Goal: Task Accomplishment & Management: Complete application form

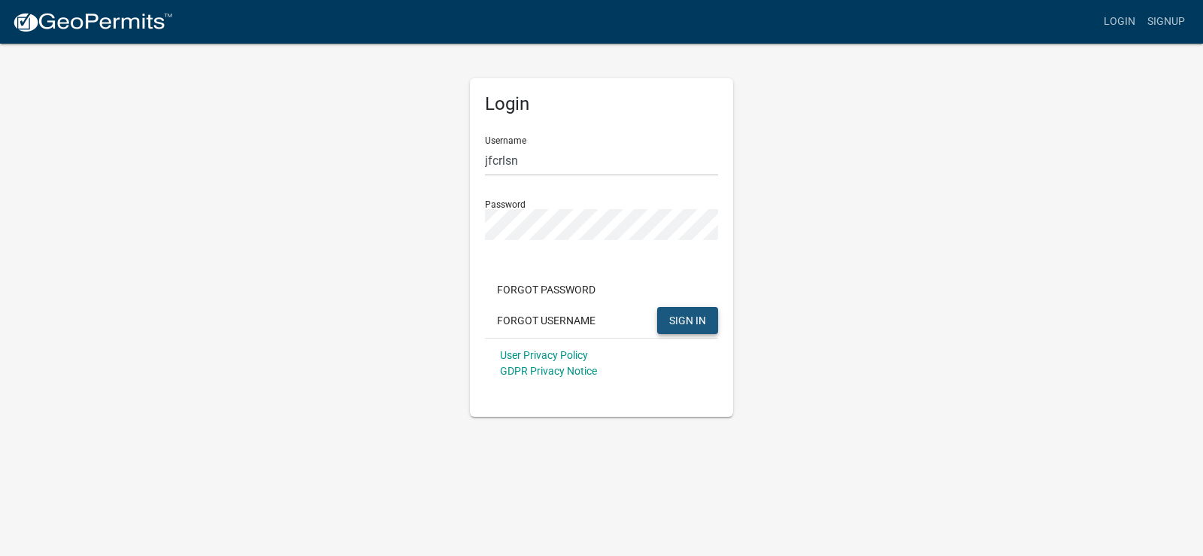
click at [693, 317] on span "SIGN IN" at bounding box center [687, 320] width 37 height 12
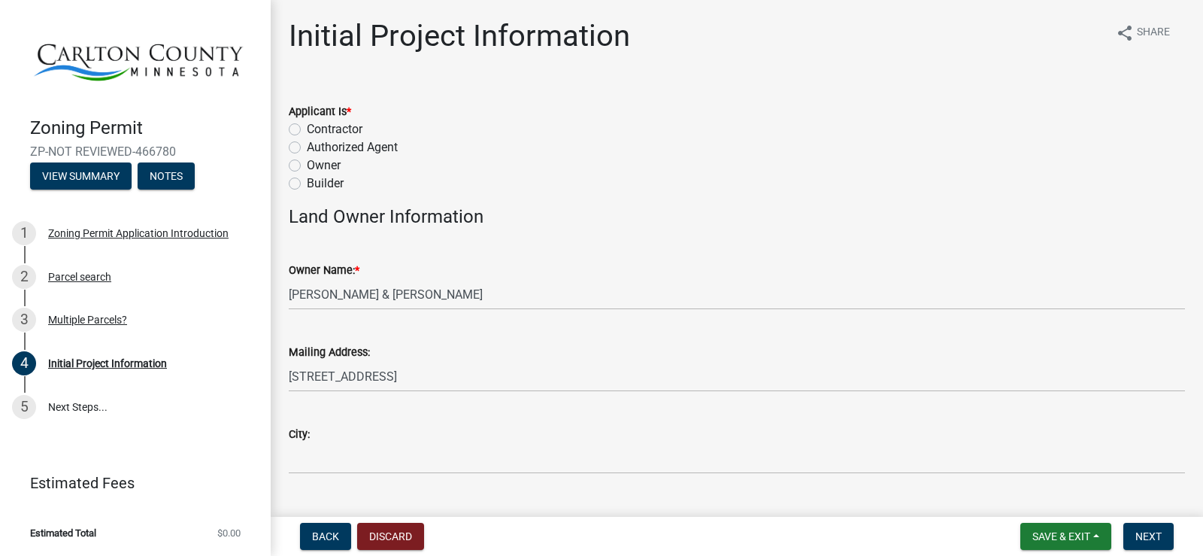
click at [307, 169] on label "Owner" at bounding box center [324, 165] width 34 height 18
click at [307, 166] on input "Owner" at bounding box center [312, 161] width 10 height 10
radio input "true"
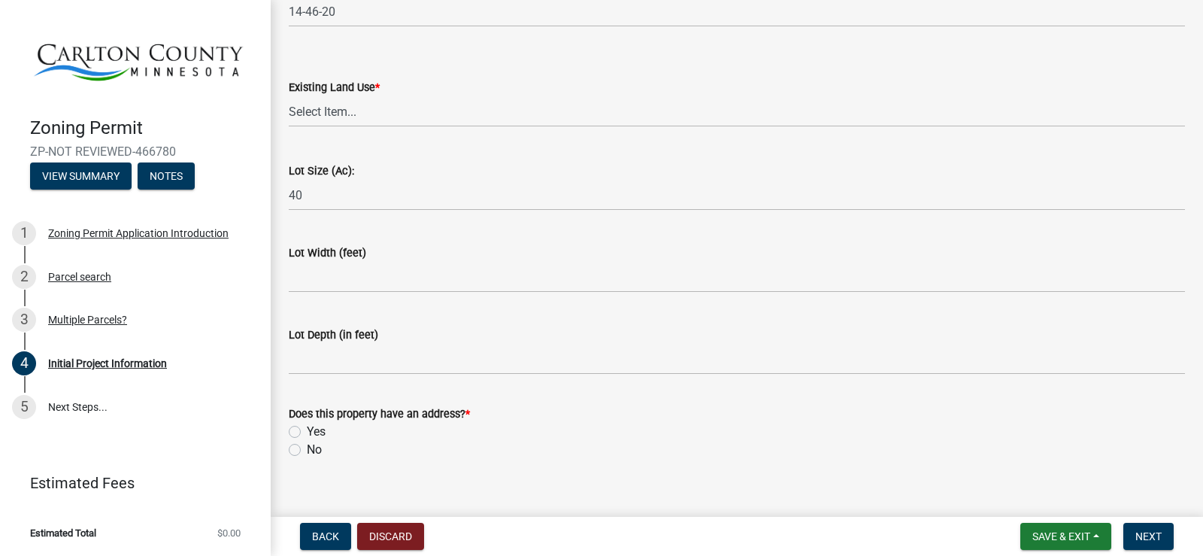
scroll to position [2057, 0]
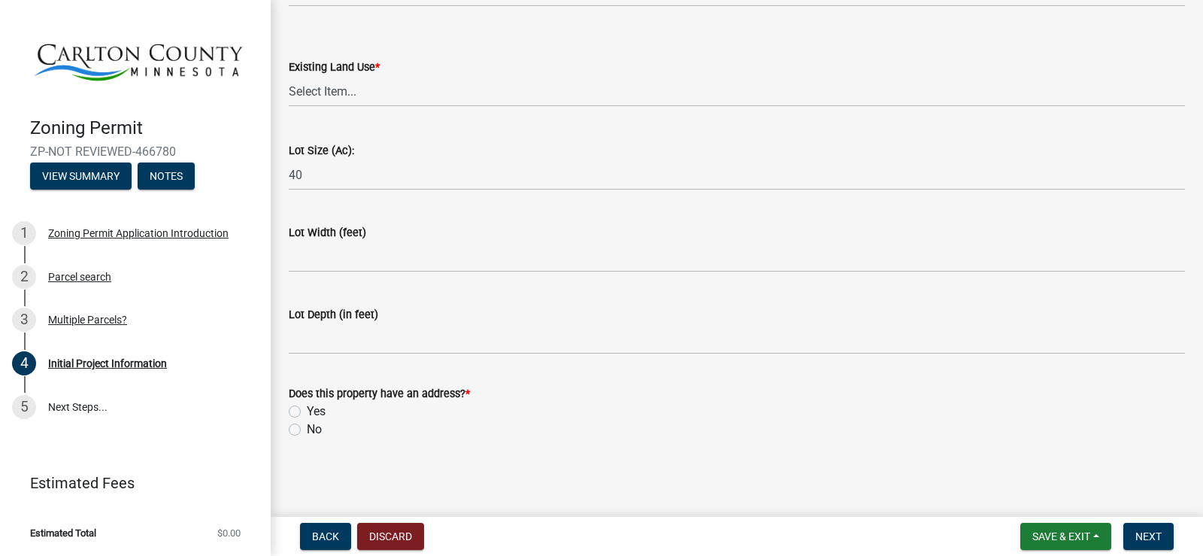
click at [307, 411] on label "Yes" at bounding box center [316, 411] width 19 height 18
click at [307, 411] on input "Yes" at bounding box center [312, 407] width 10 height 10
radio input "true"
click at [1156, 537] on span "Next" at bounding box center [1149, 536] width 26 height 12
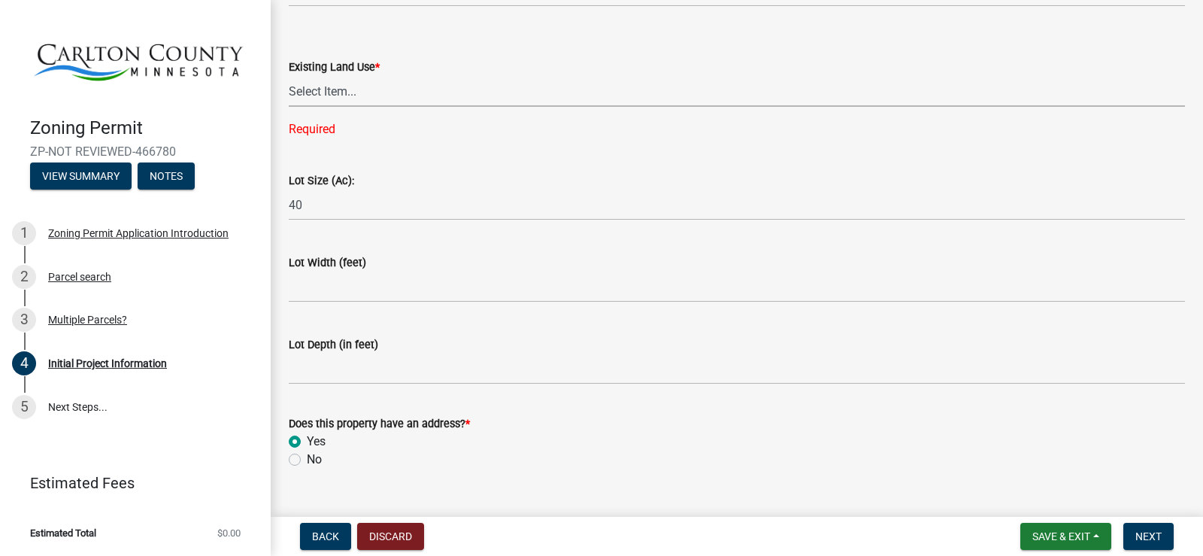
click at [333, 89] on select "Select Item... Residential Commercial Recreational/hunting Agricultural" at bounding box center [737, 91] width 896 height 31
click at [289, 76] on select "Select Item... Residential Commercial Recreational/hunting Agricultural" at bounding box center [737, 91] width 896 height 31
select select "987bd984-5dc8-4afc-b698-6bfa0e862c67"
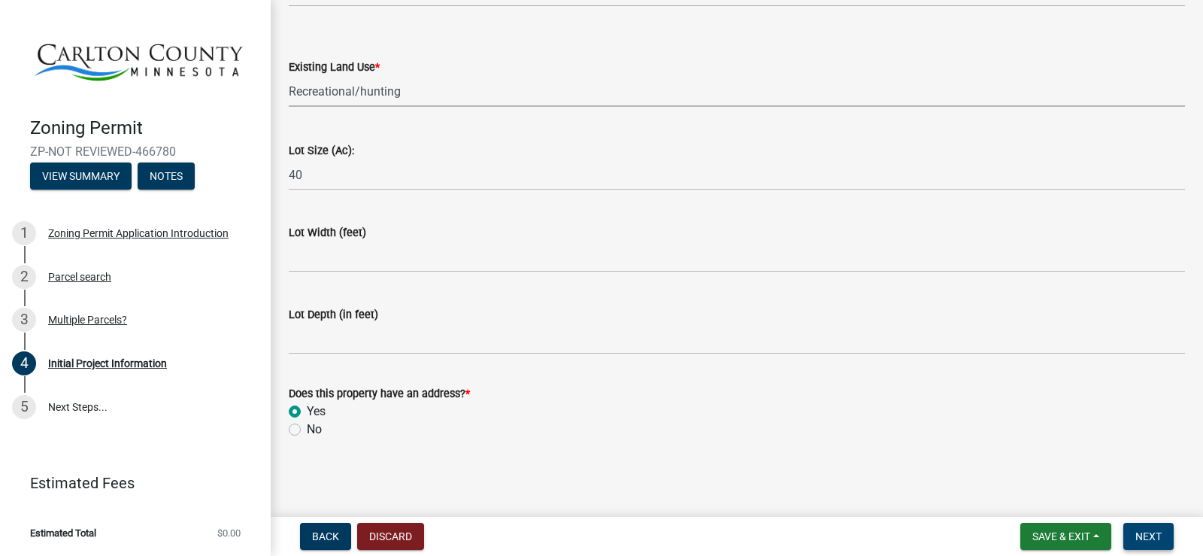
click at [1136, 534] on span "Next" at bounding box center [1149, 536] width 26 height 12
click at [364, 82] on select "Select Item... Residential Commercial Recreational/hunting Agricultural" at bounding box center [737, 91] width 896 height 31
click at [289, 76] on select "Select Item... Residential Commercial Recreational/hunting Agricultural" at bounding box center [737, 91] width 896 height 31
click at [1141, 531] on span "Next" at bounding box center [1149, 536] width 26 height 12
click at [1147, 541] on span "Next" at bounding box center [1149, 536] width 26 height 12
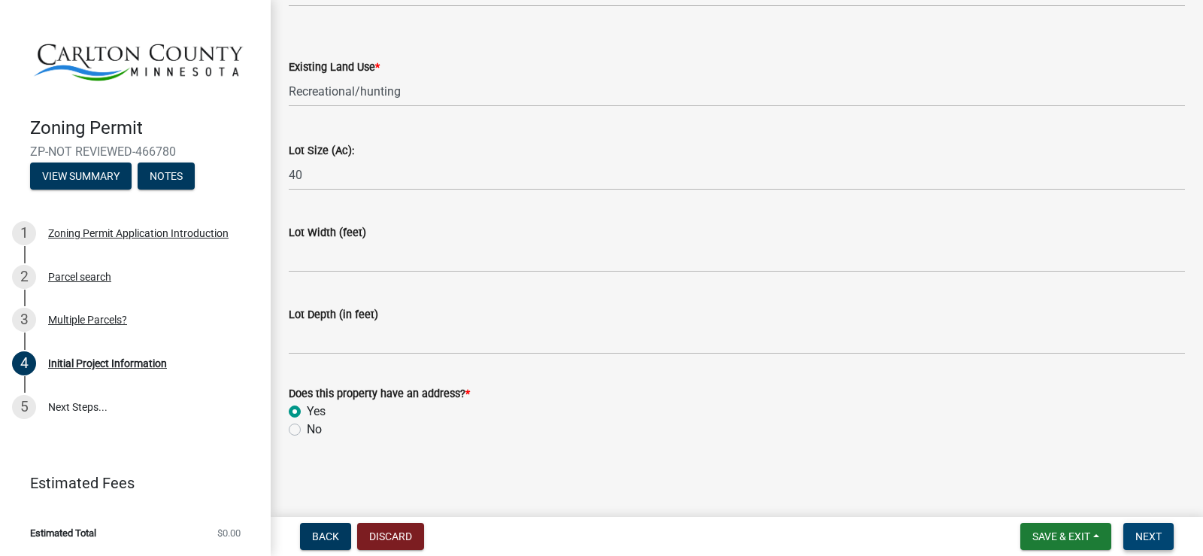
click at [1152, 535] on span "Next" at bounding box center [1149, 536] width 26 height 12
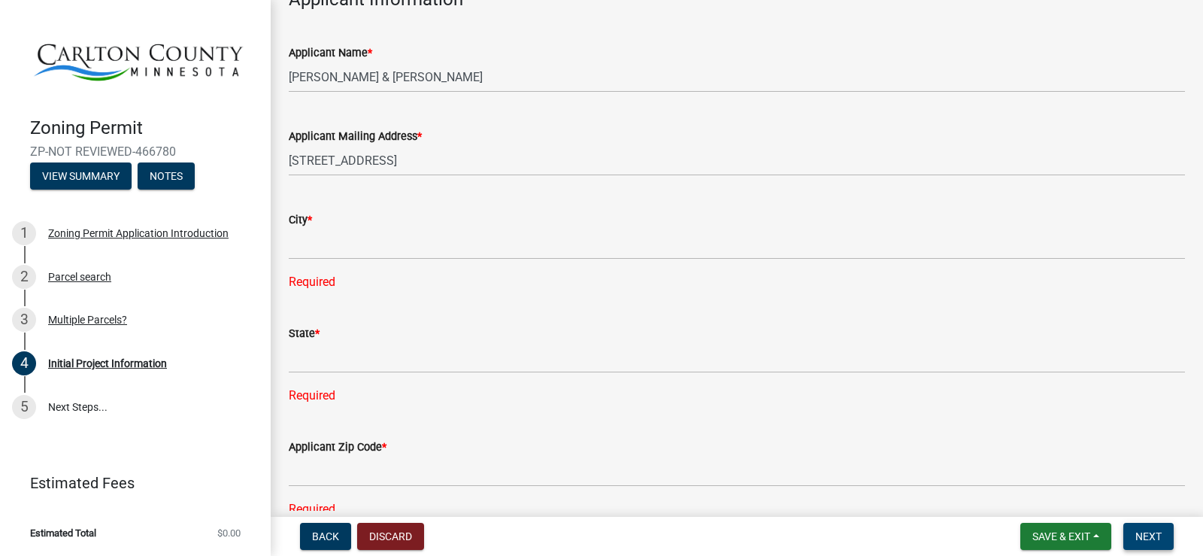
scroll to position [848, 0]
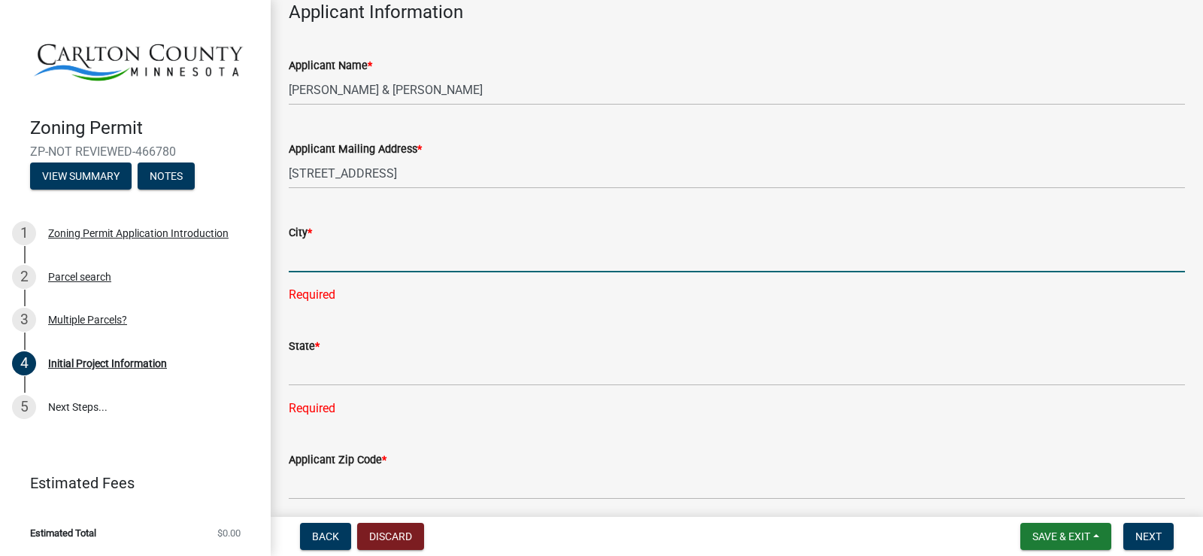
click at [318, 261] on input "City *" at bounding box center [737, 256] width 896 height 31
type input "PLYMOUTH"
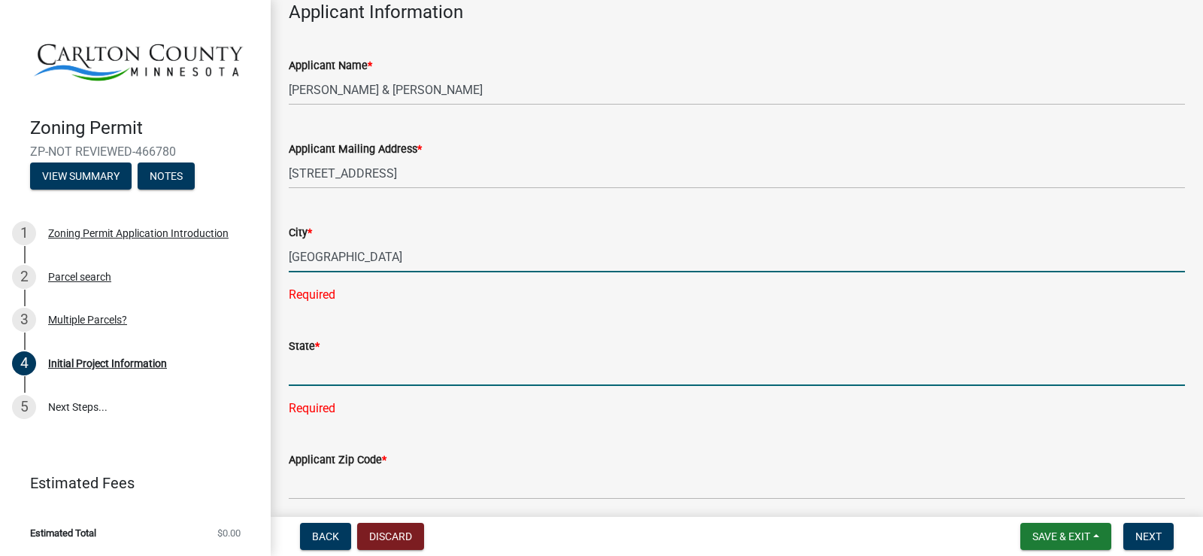
type input "[US_STATE]"
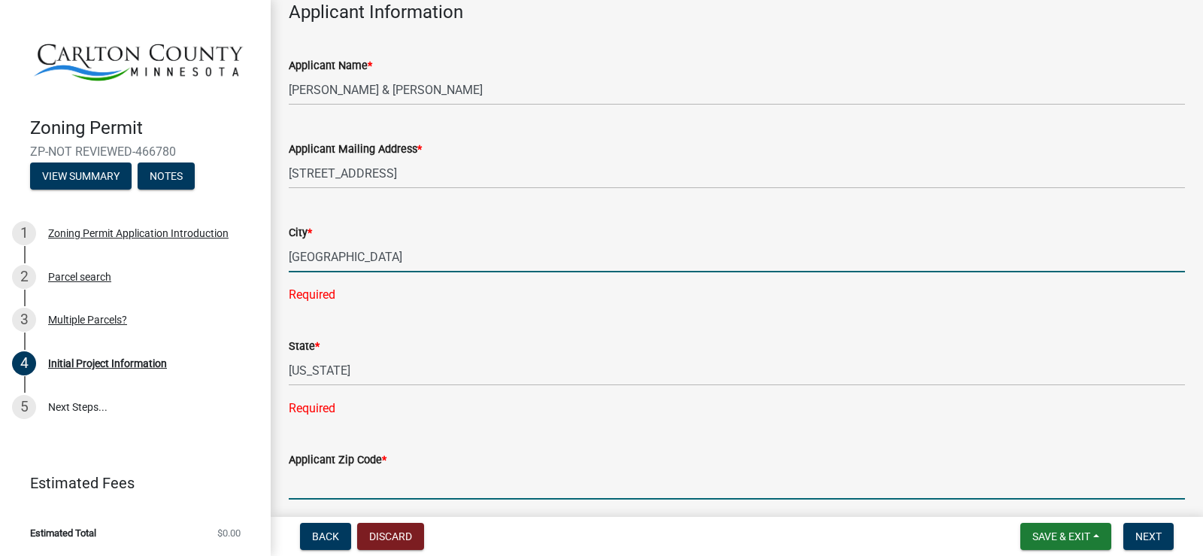
type input "55441-2953"
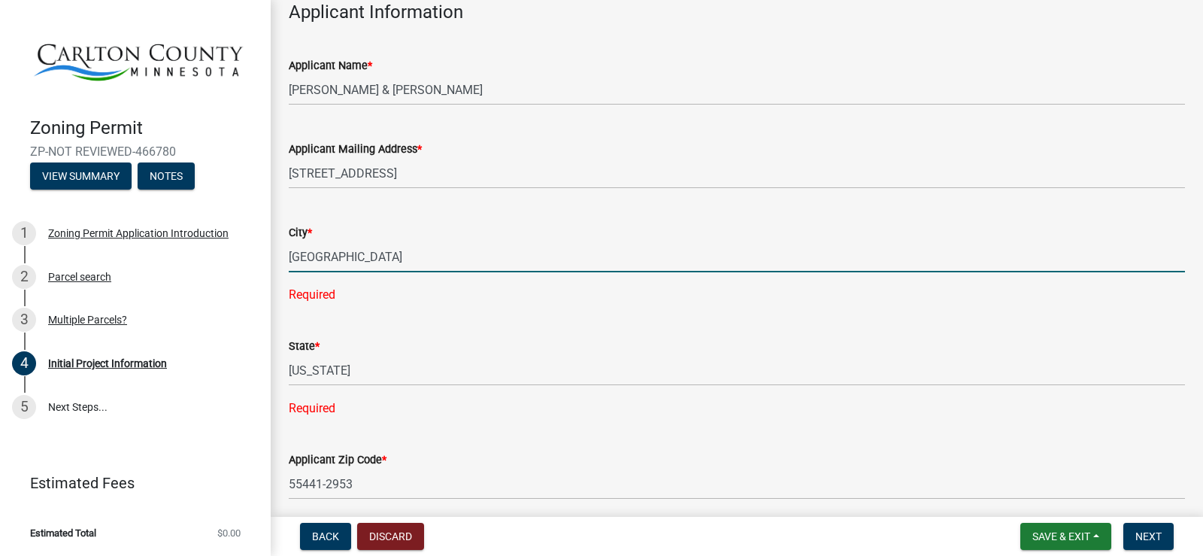
type input "7632185814"
type input "jfcrlsn@gmail.com"
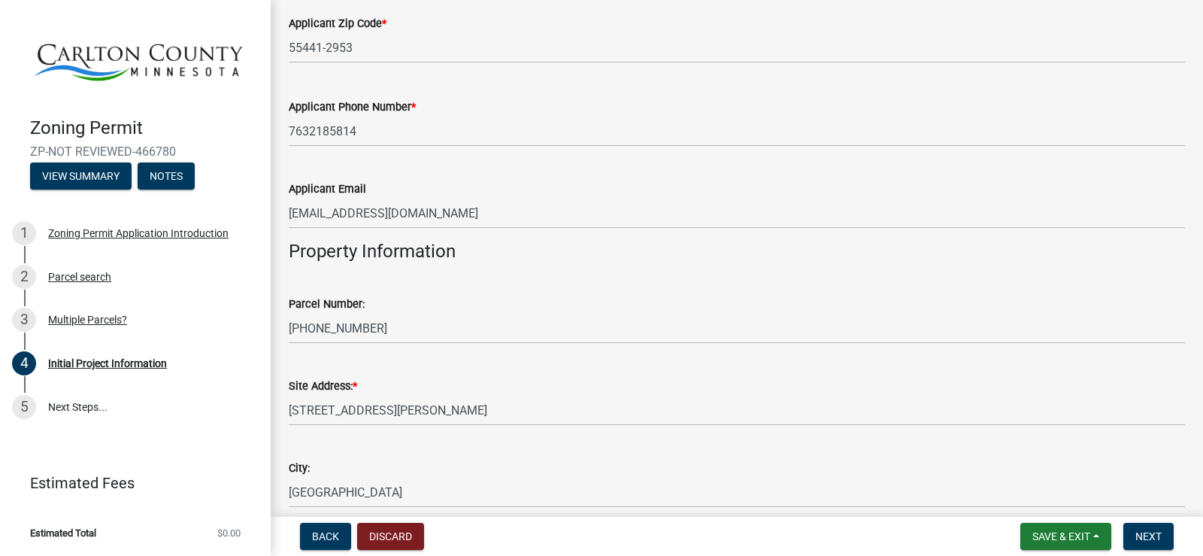
scroll to position [1600, 0]
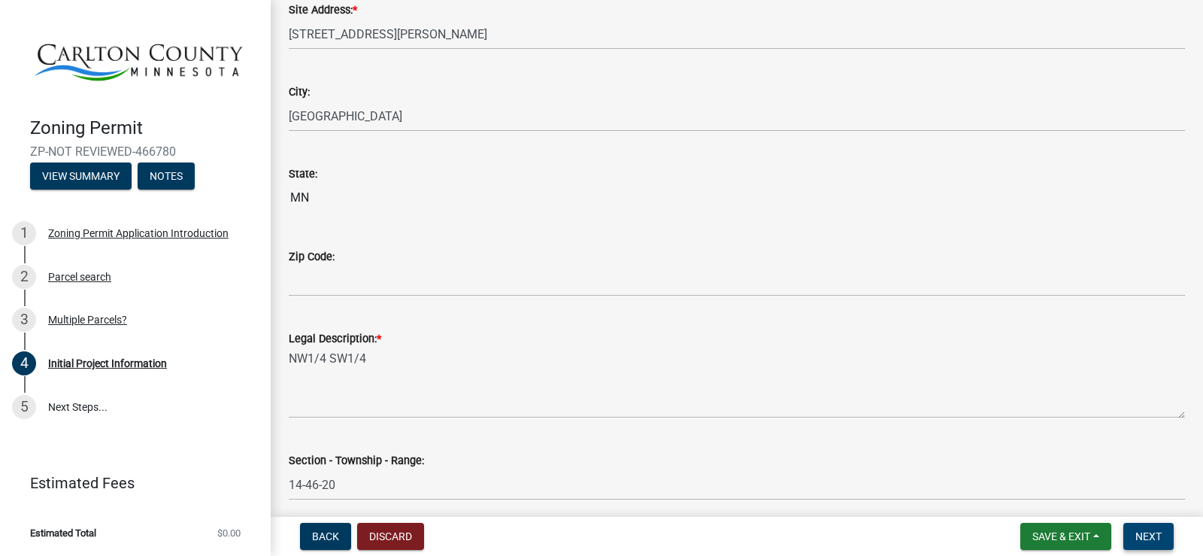
click at [1148, 539] on span "Next" at bounding box center [1149, 536] width 26 height 12
click at [1147, 535] on span "Next" at bounding box center [1149, 536] width 26 height 12
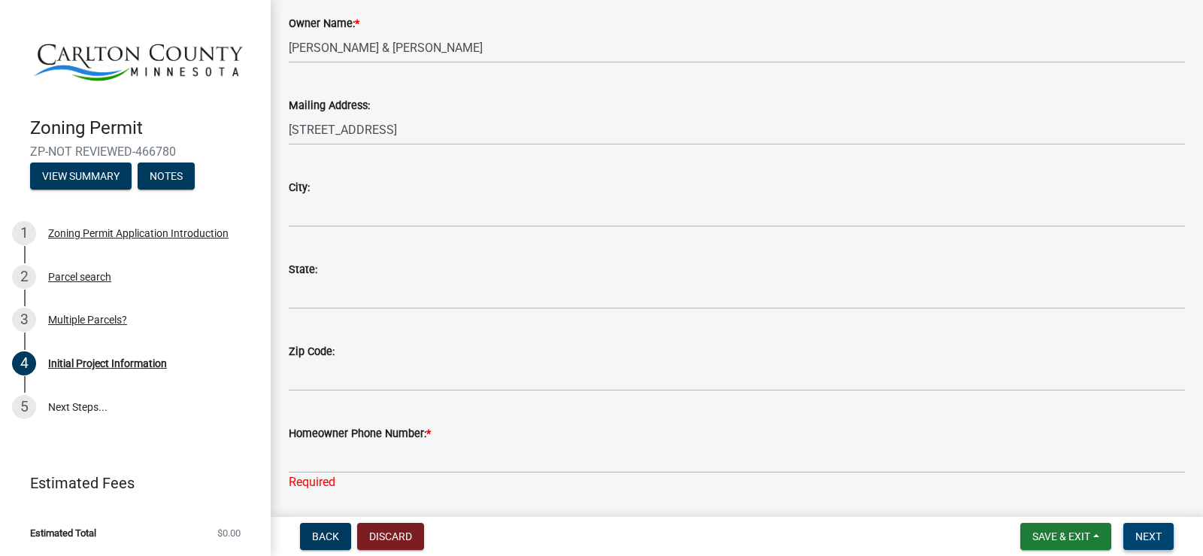
scroll to position [171, 0]
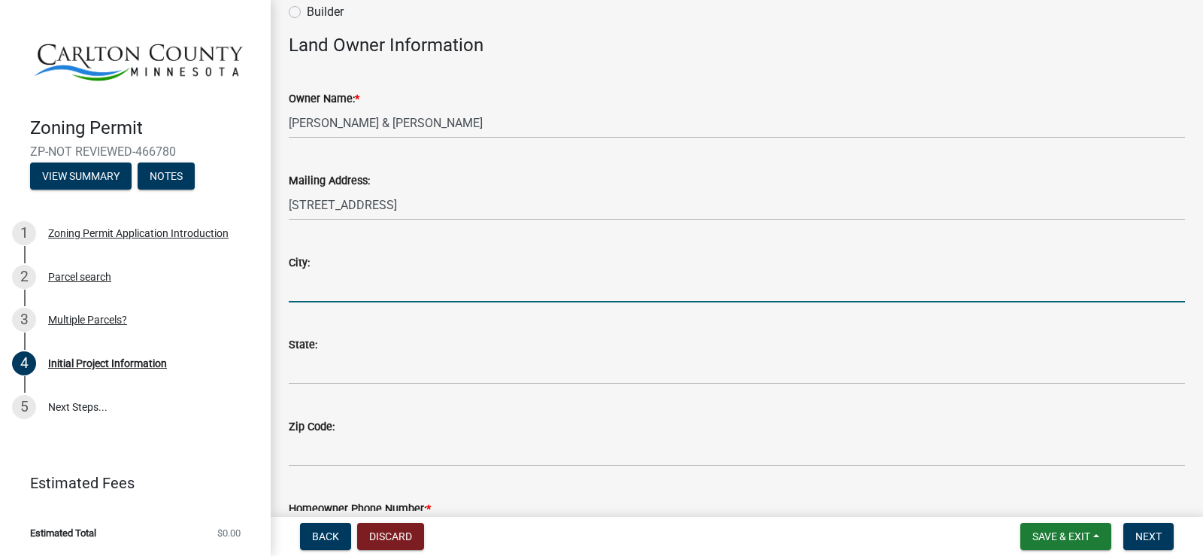
click at [326, 285] on input "City:" at bounding box center [737, 286] width 896 height 31
type input "PLYMOUTH"
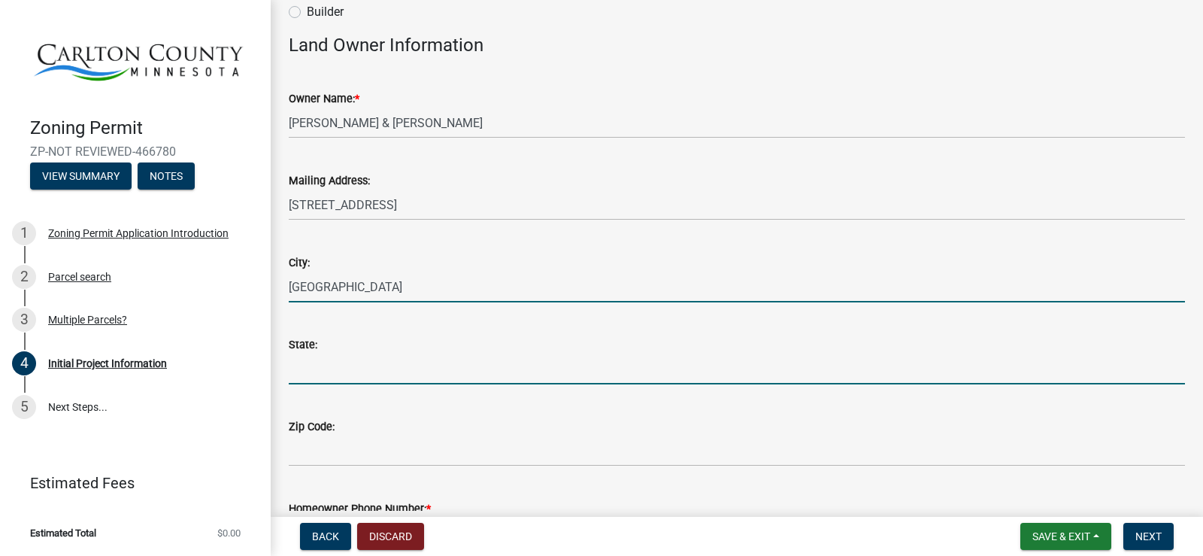
type input "[US_STATE]"
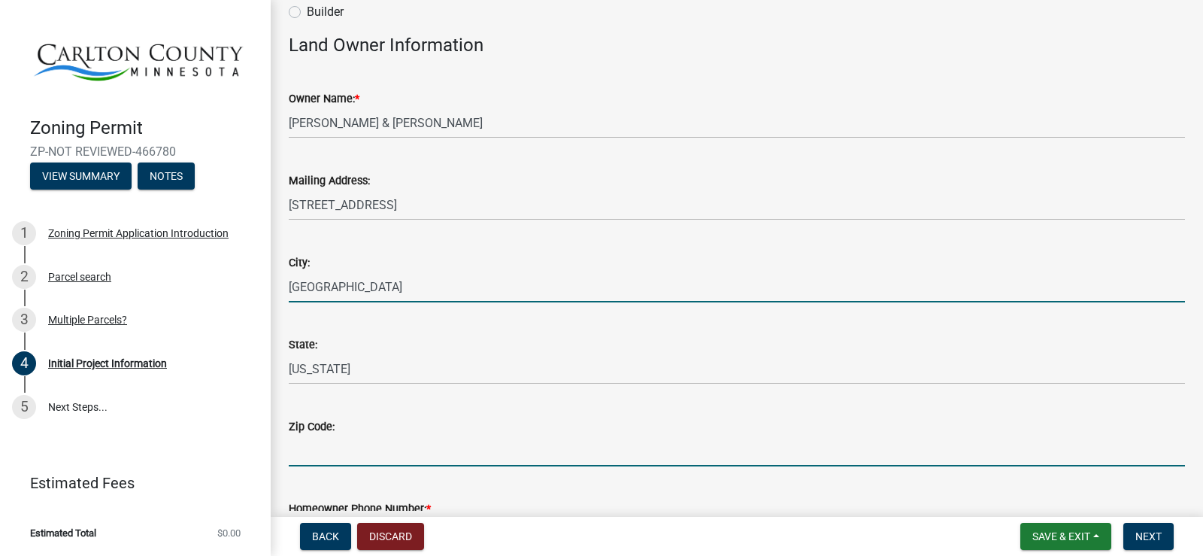
type input "55441-2953"
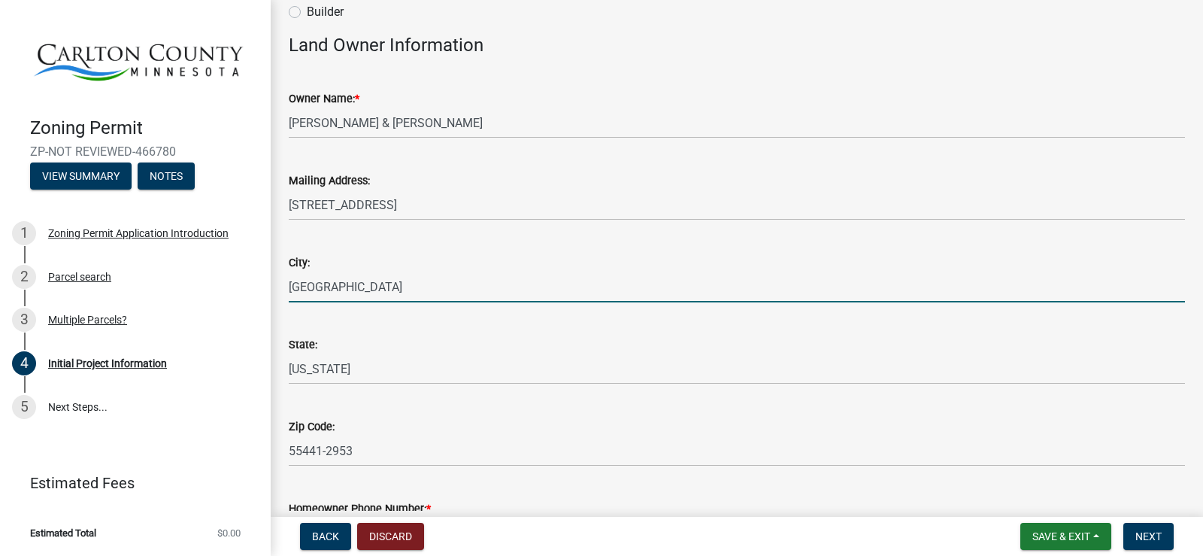
type input "7632185814"
type input "jfcrlsn@gmail.com"
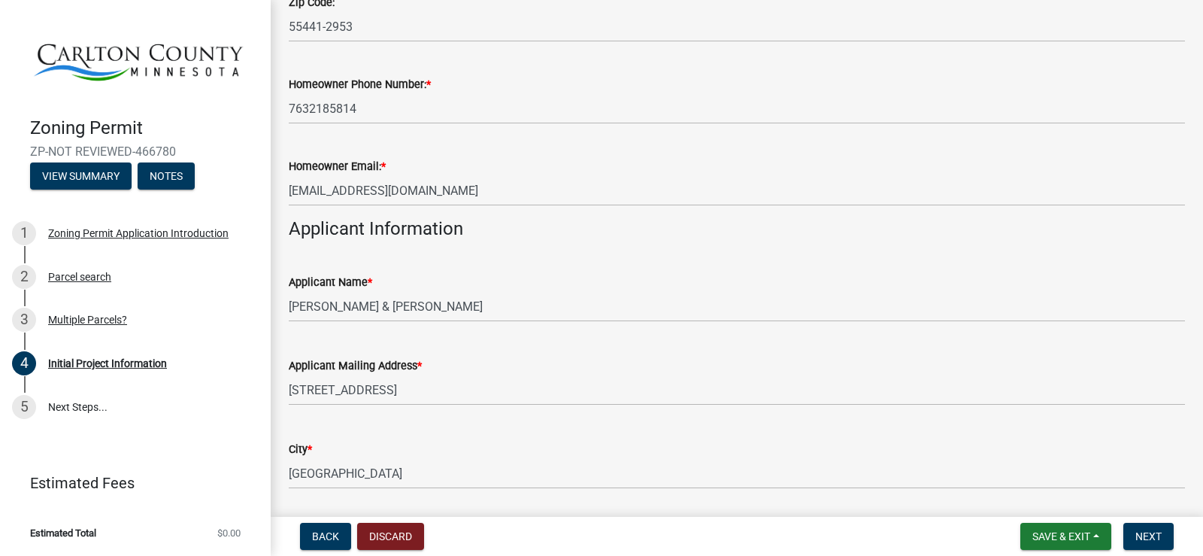
scroll to position [623, 0]
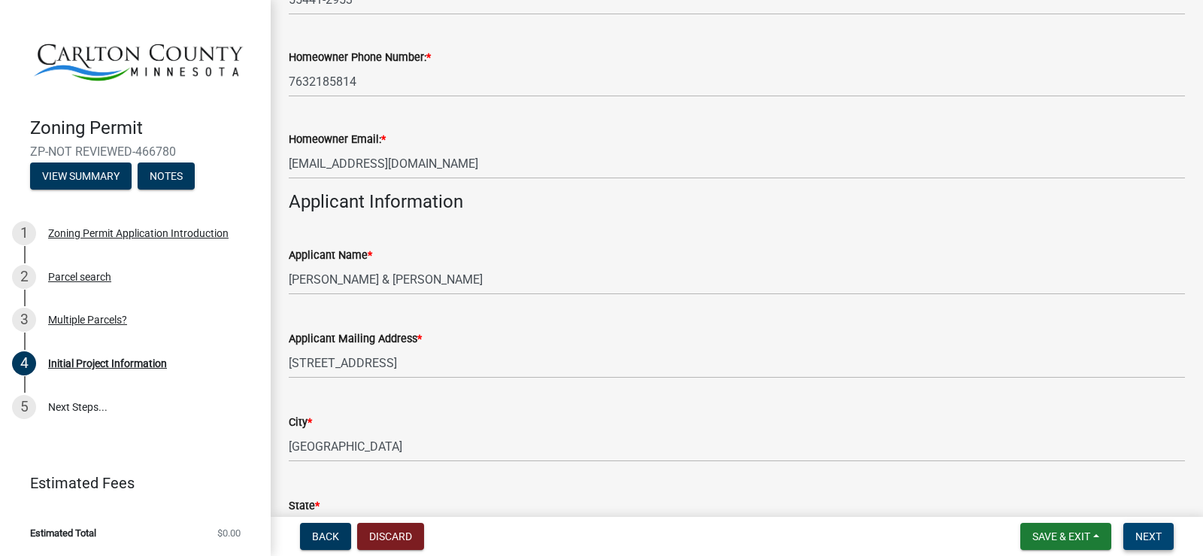
click at [1146, 541] on span "Next" at bounding box center [1149, 536] width 26 height 12
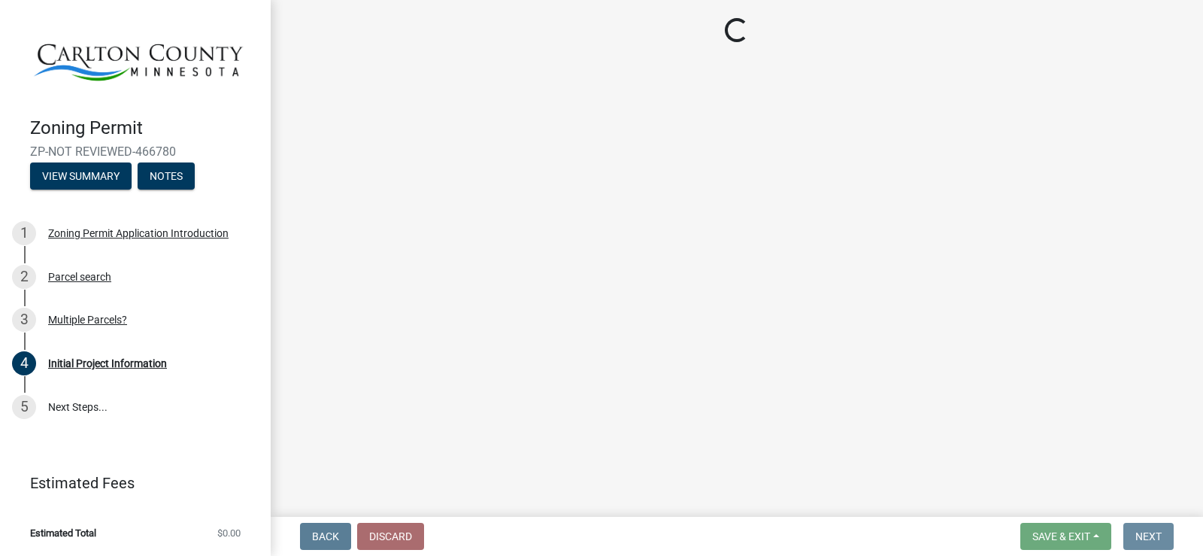
scroll to position [0, 0]
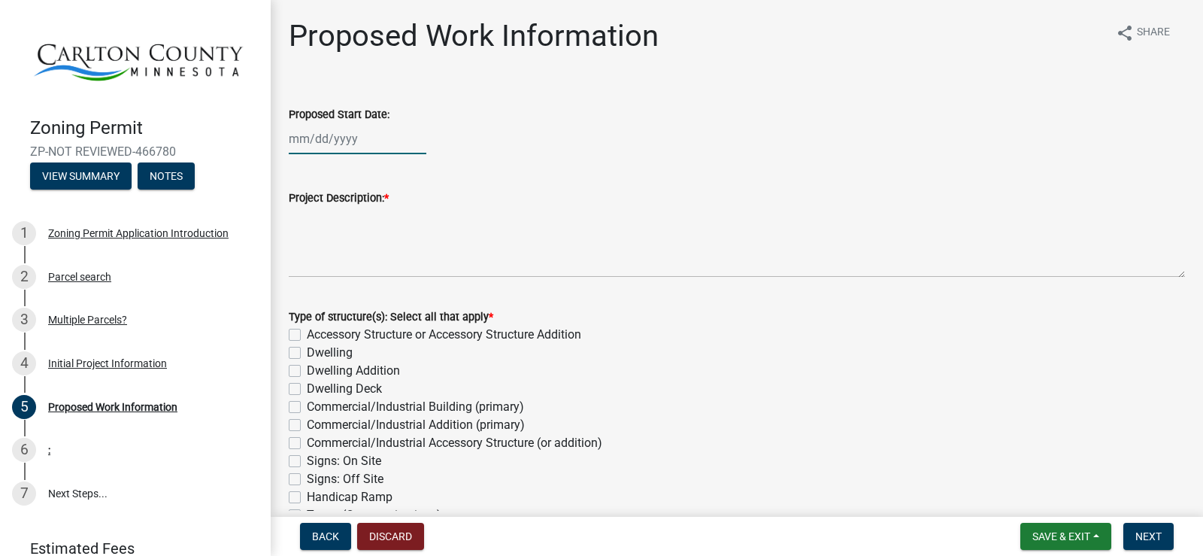
select select "8"
select select "2025"
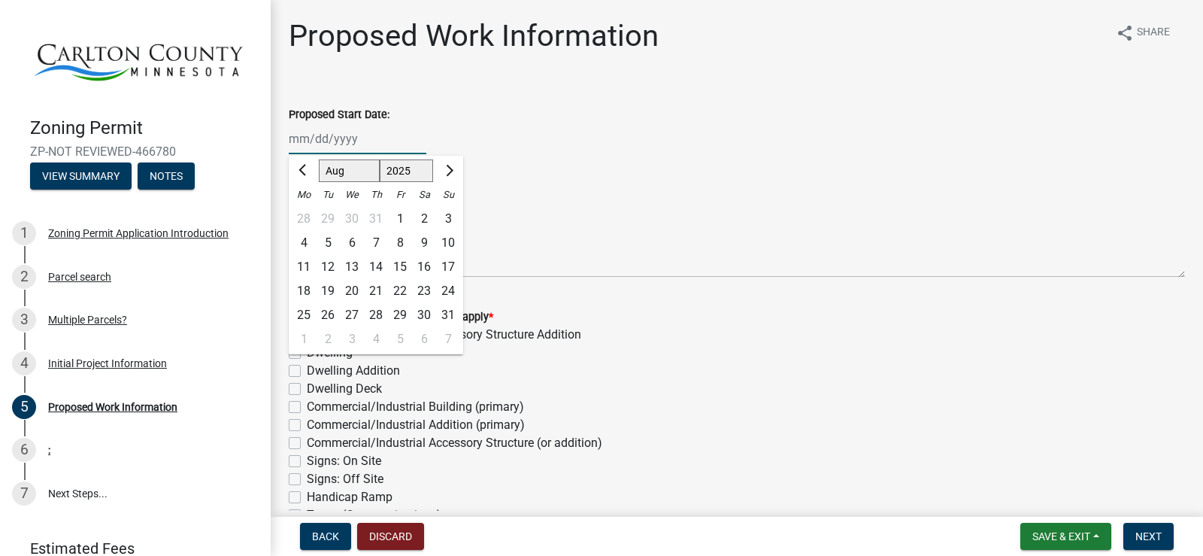
click at [347, 144] on div "Jan Feb Mar Apr May Jun Jul Aug Sep Oct Nov Dec 1525 1526 1527 1528 1529 1530 1…" at bounding box center [358, 138] width 138 height 31
click at [453, 168] on button "Next month" at bounding box center [448, 171] width 18 height 24
select select "9"
click at [329, 221] on div "2" at bounding box center [328, 219] width 24 height 24
type input "09/02/2025"
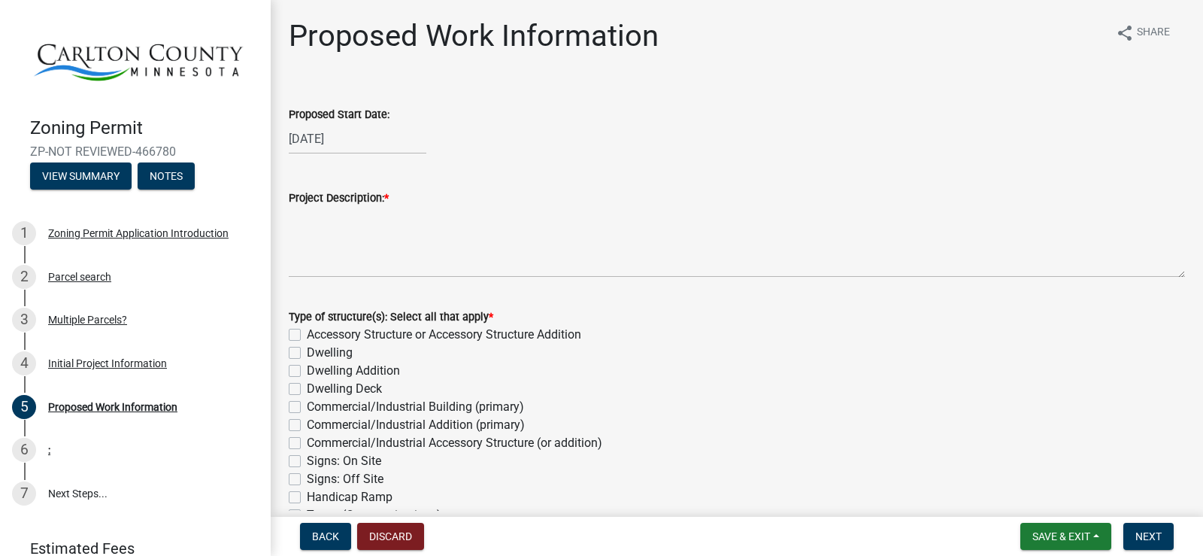
click at [344, 352] on label "Dwelling" at bounding box center [330, 353] width 46 height 18
click at [317, 352] on input "Dwelling" at bounding box center [312, 349] width 10 height 10
checkbox input "true"
checkbox input "false"
checkbox input "true"
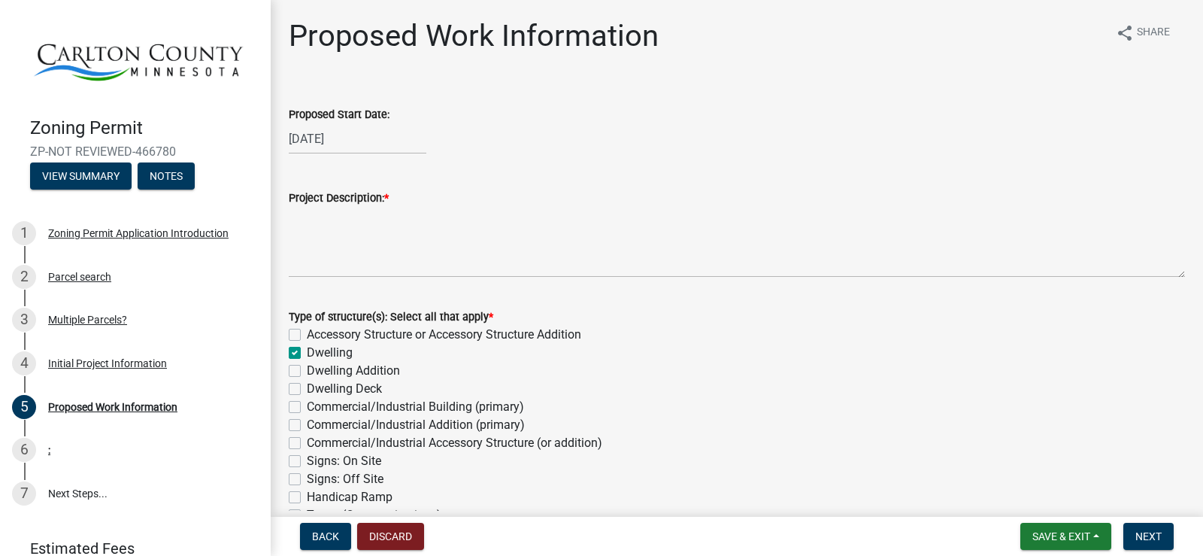
checkbox input "false"
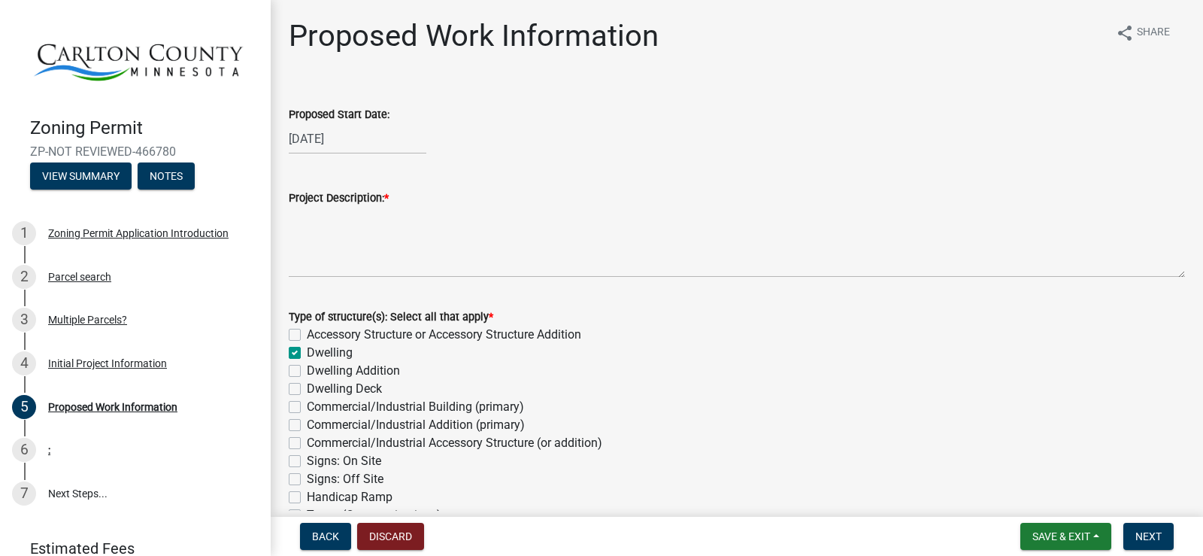
checkbox input "false"
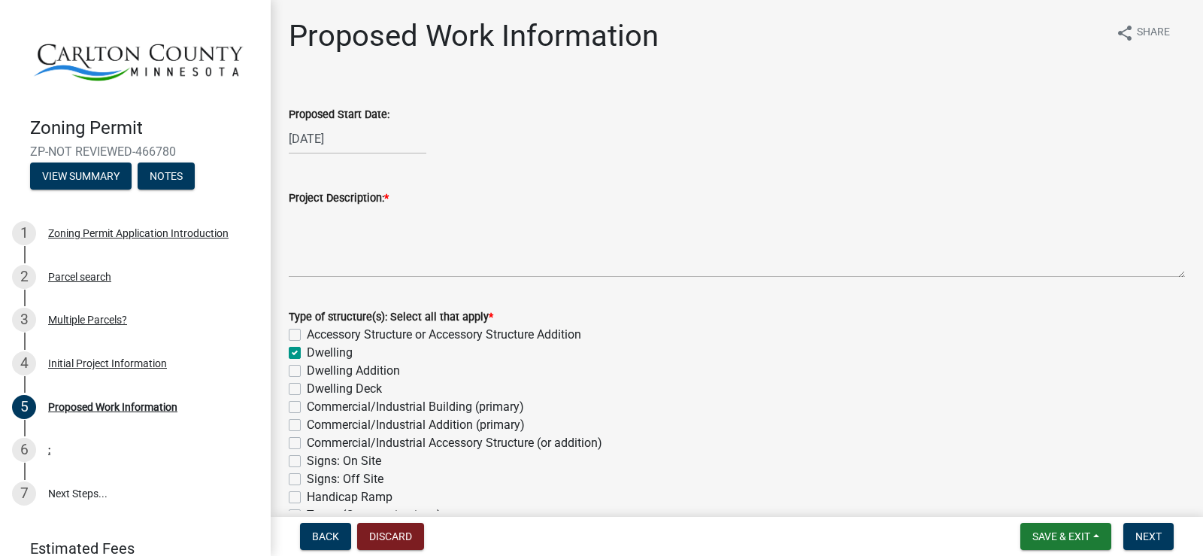
checkbox input "false"
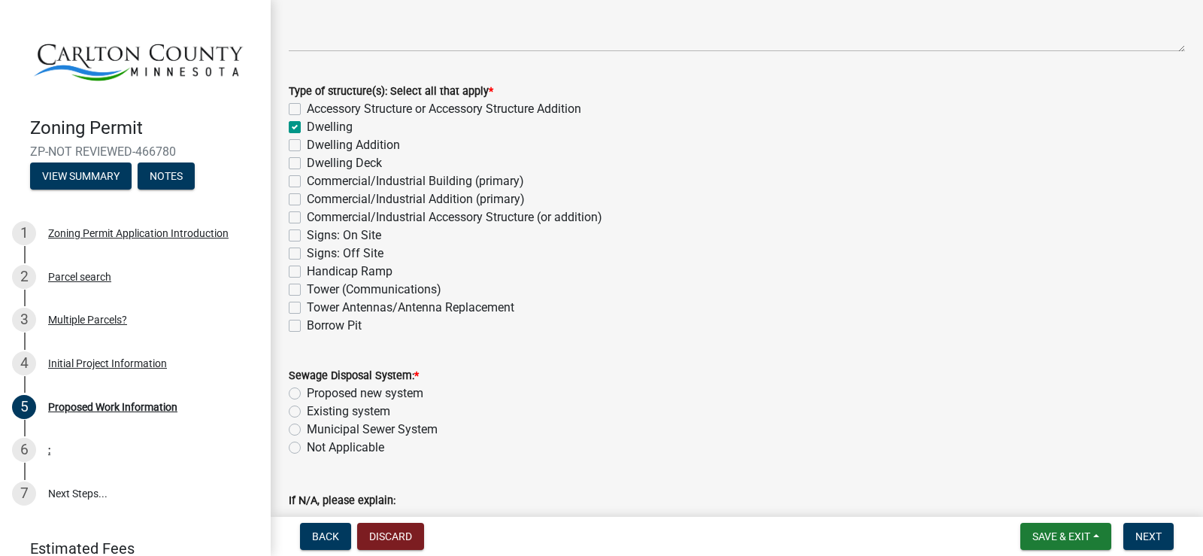
scroll to position [301, 0]
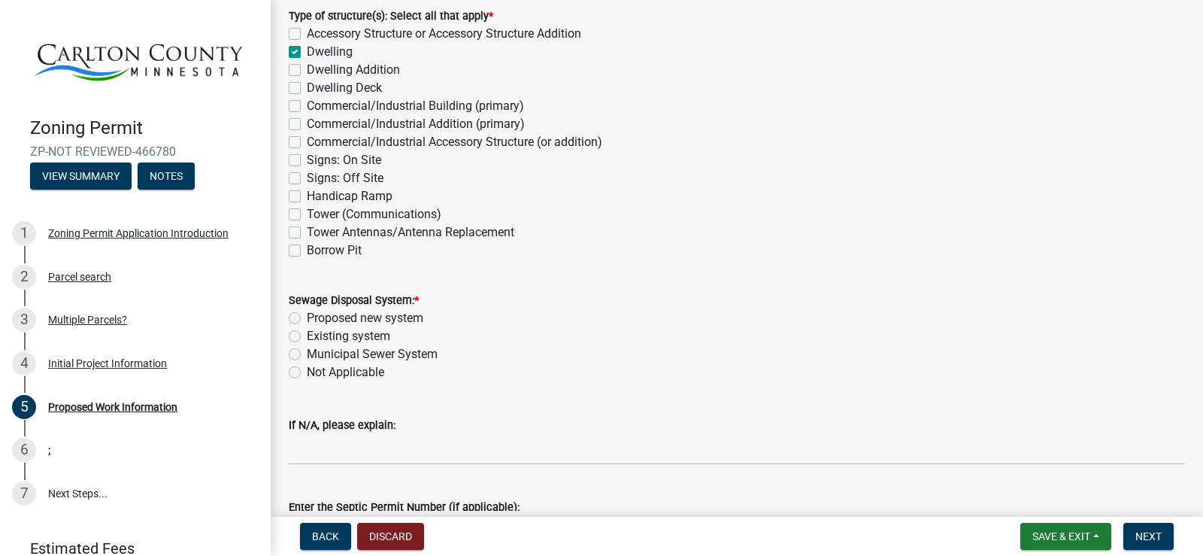
click at [416, 319] on label "Proposed new system" at bounding box center [365, 318] width 117 height 18
click at [317, 319] on input "Proposed new system" at bounding box center [312, 314] width 10 height 10
radio input "true"
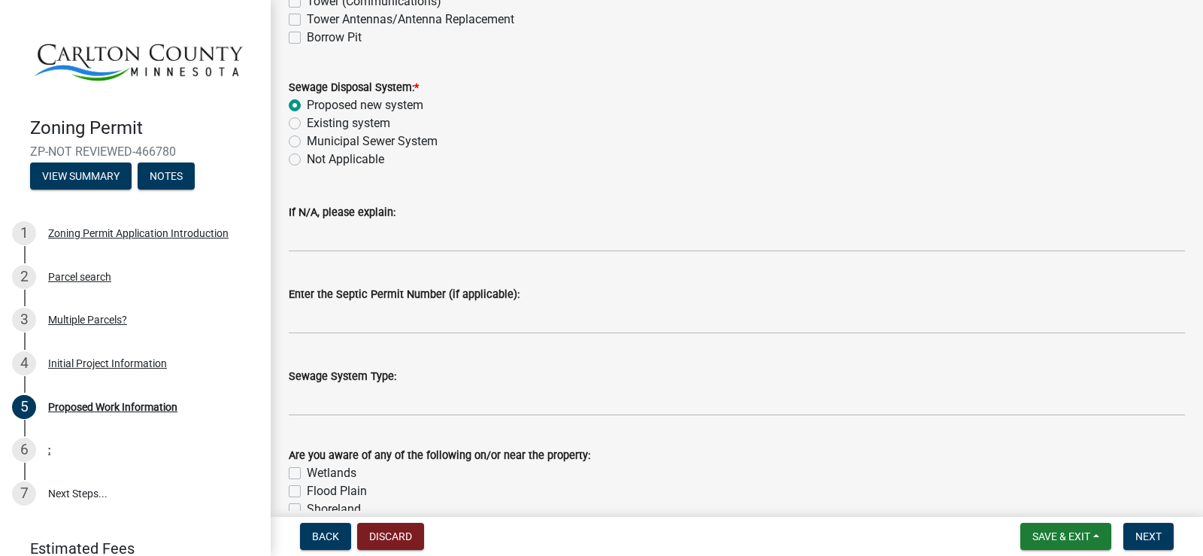
scroll to position [526, 0]
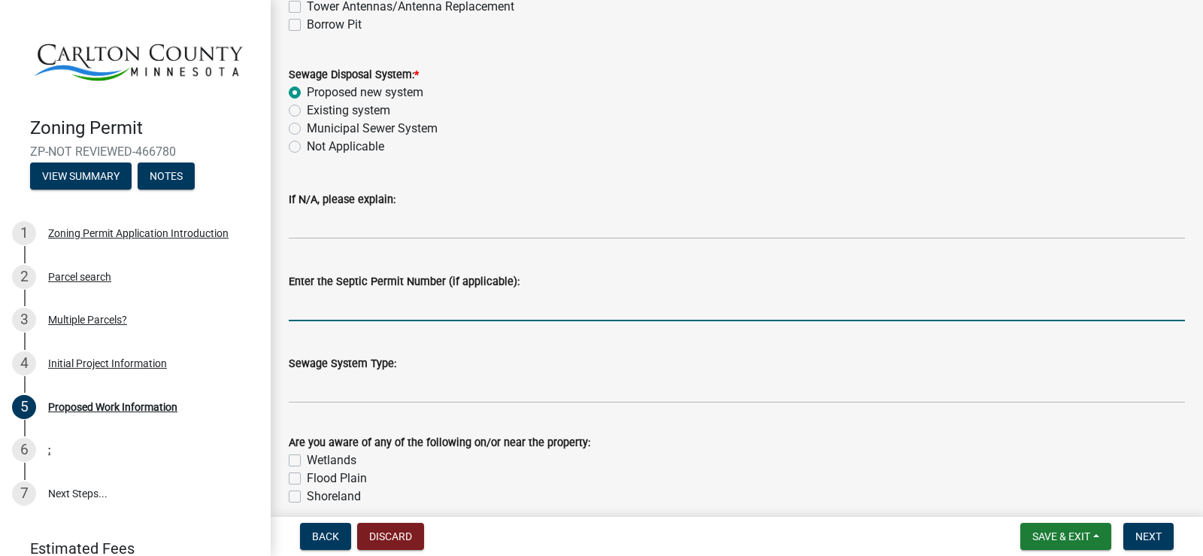
click at [337, 305] on input "Enter the Septic Permit Number (if applicable):" at bounding box center [737, 305] width 896 height 31
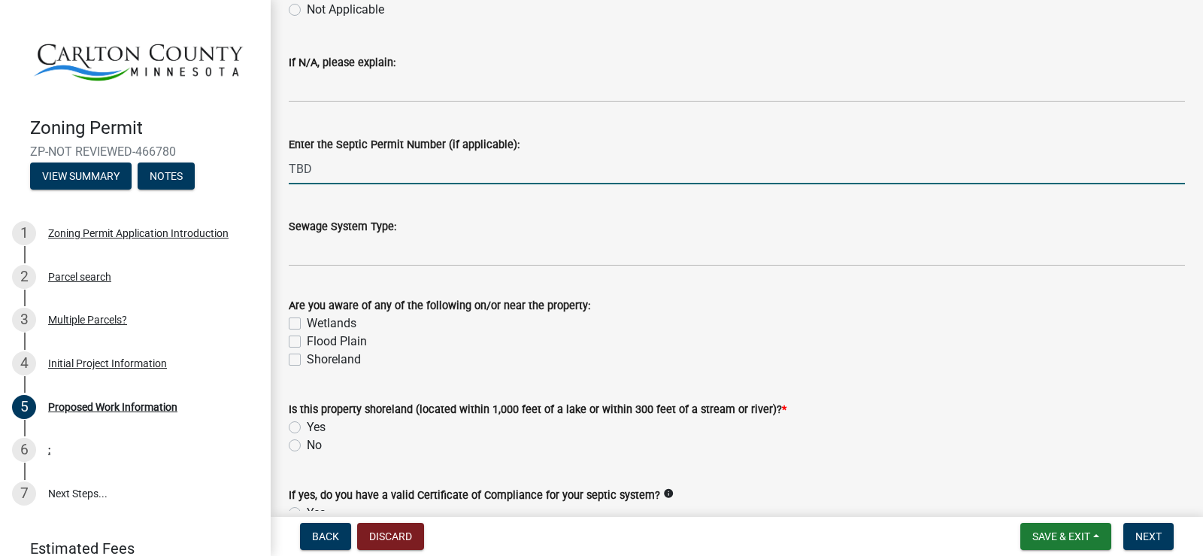
scroll to position [677, 0]
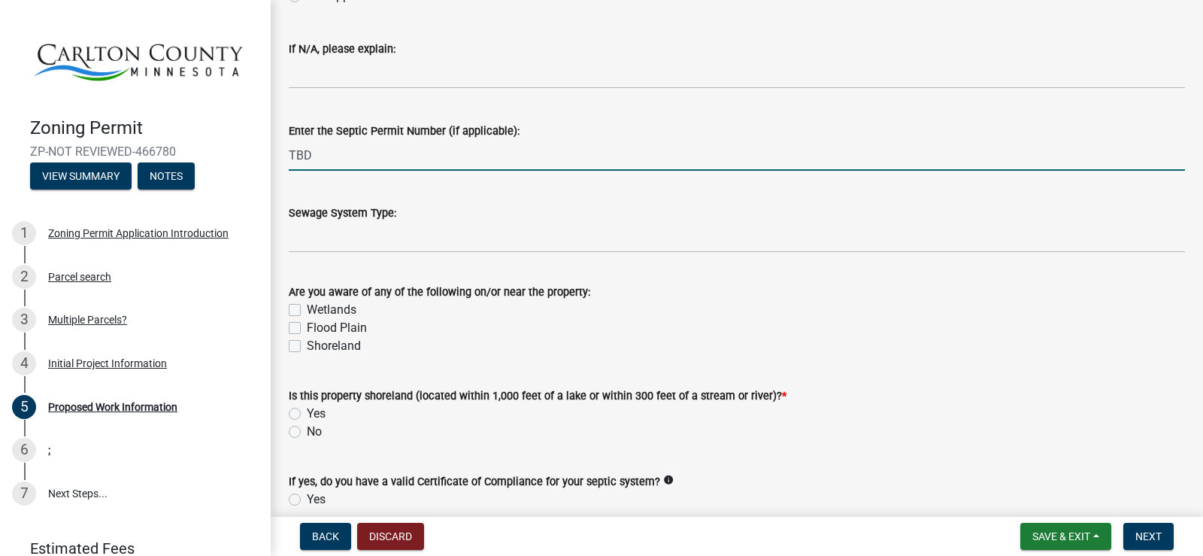
type input "TBD"
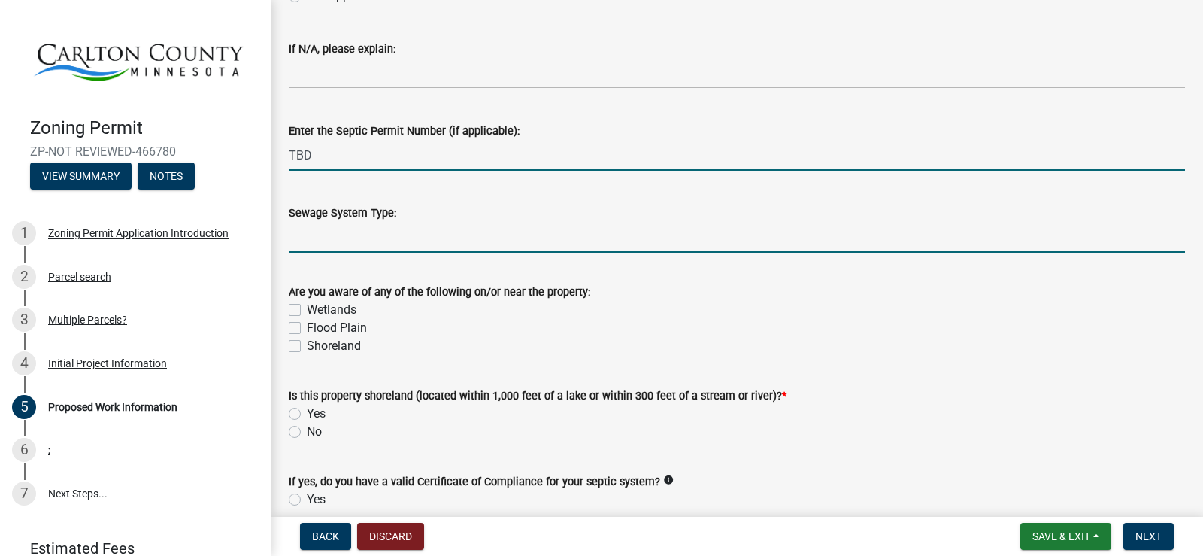
click at [311, 235] on input "Sewage System Type:" at bounding box center [737, 237] width 896 height 31
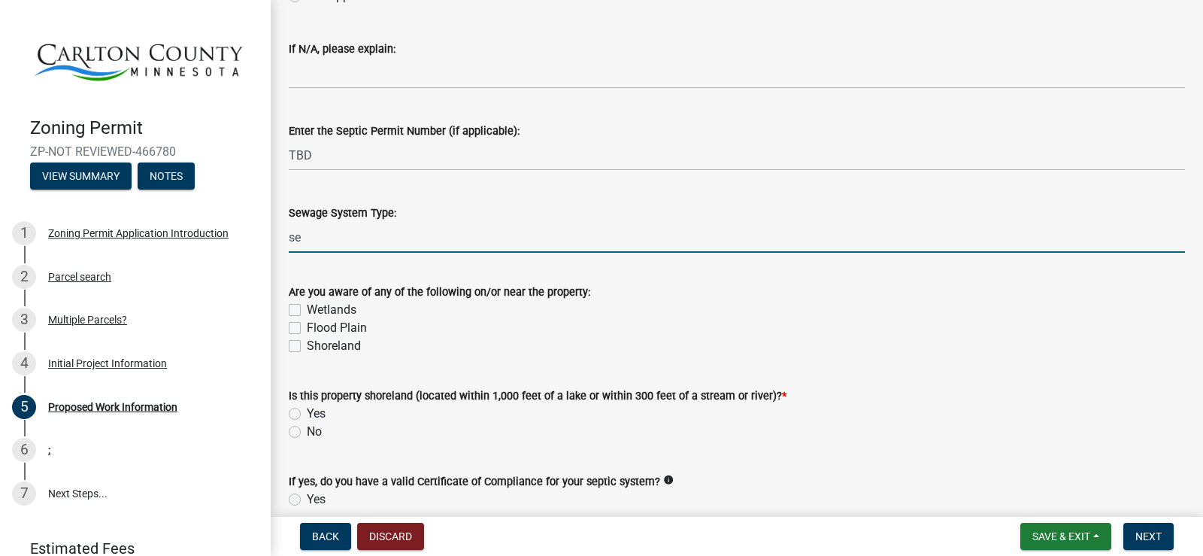
type input "s"
type input "Septic"
click at [314, 426] on label "No" at bounding box center [314, 432] width 15 height 18
click at [314, 426] on input "No" at bounding box center [312, 428] width 10 height 10
radio input "true"
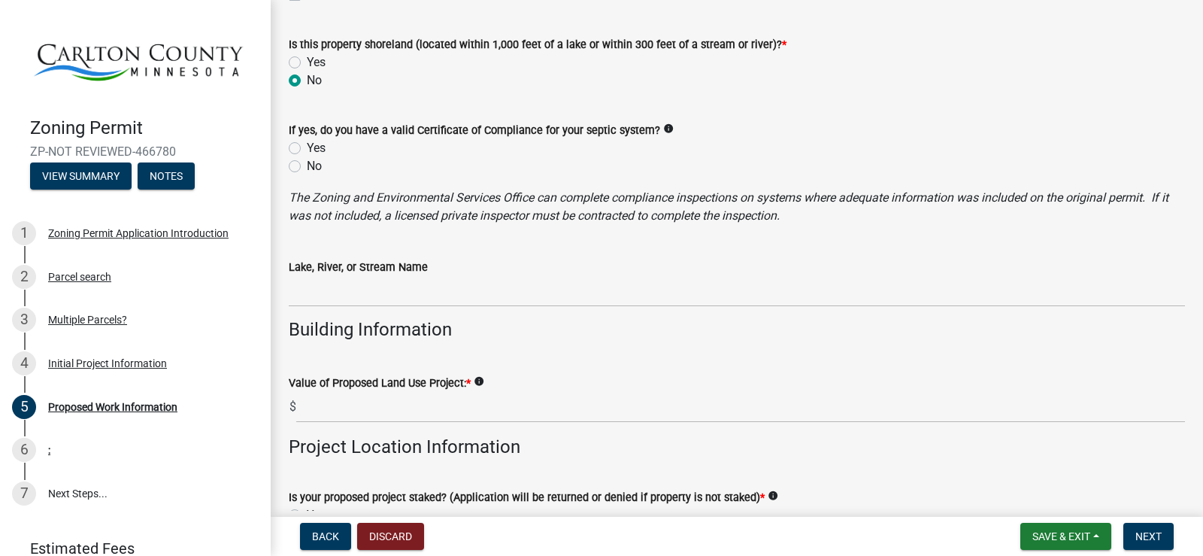
scroll to position [1053, 0]
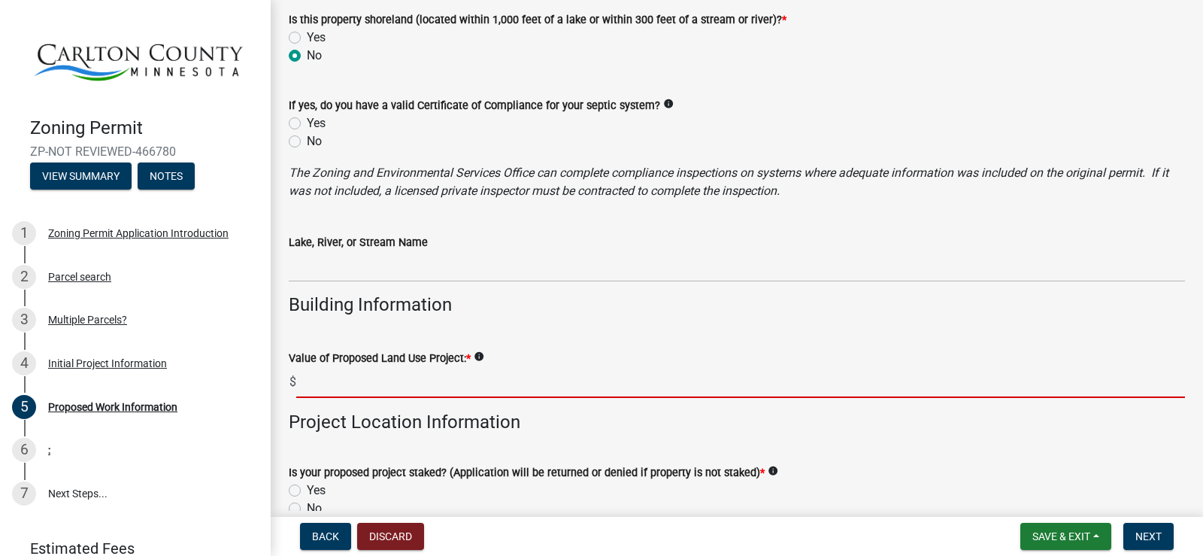
click at [305, 382] on input "text" at bounding box center [740, 382] width 889 height 31
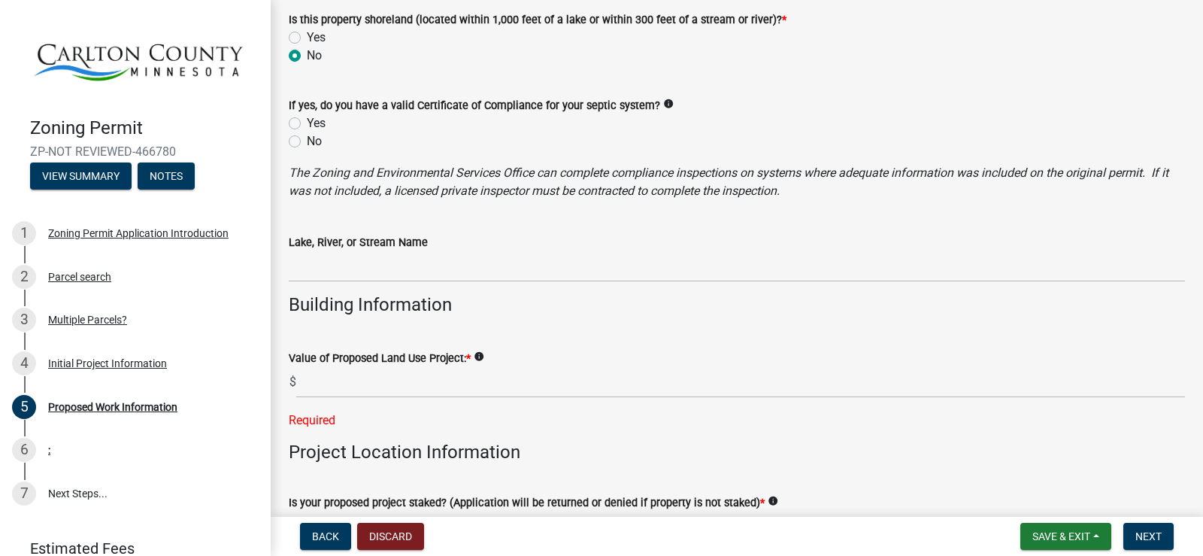
click at [478, 352] on icon "info" at bounding box center [479, 356] width 11 height 11
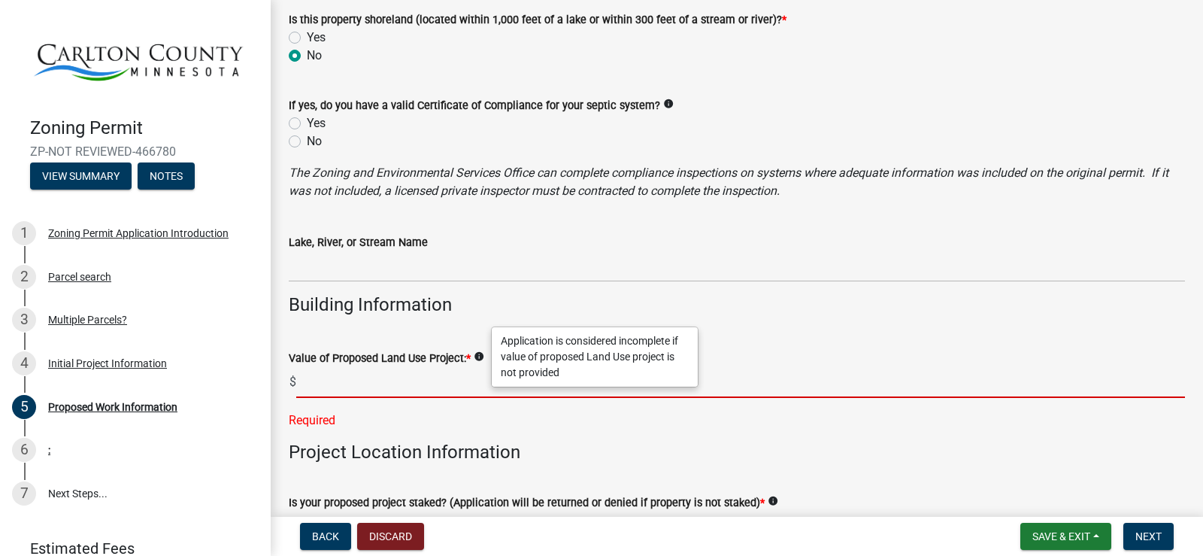
click at [320, 388] on input "text" at bounding box center [740, 382] width 889 height 31
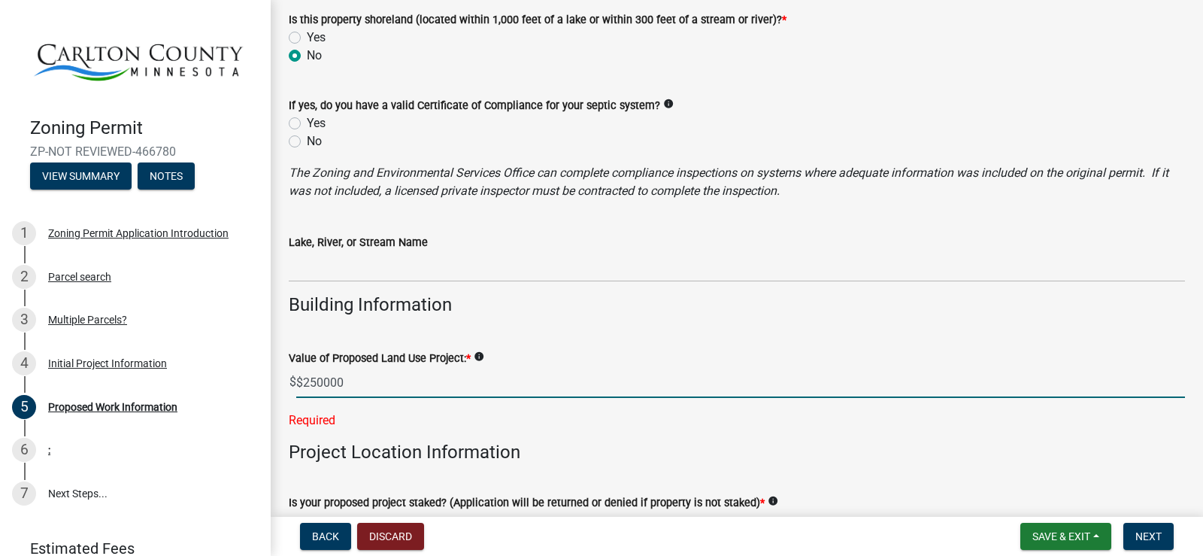
drag, startPoint x: 356, startPoint y: 390, endPoint x: 277, endPoint y: 389, distance: 79.0
click at [277, 389] on div "Value of Proposed Land Use Project: * info $ $250000 Required" at bounding box center [736, 379] width 919 height 102
click at [340, 381] on input "250000" at bounding box center [740, 382] width 889 height 31
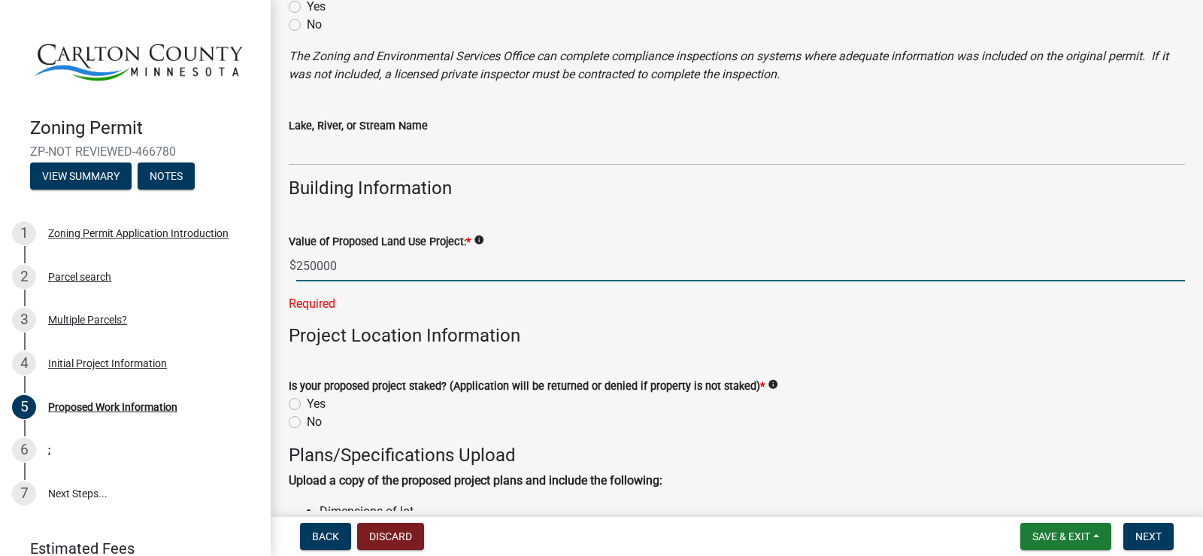
scroll to position [1203, 0]
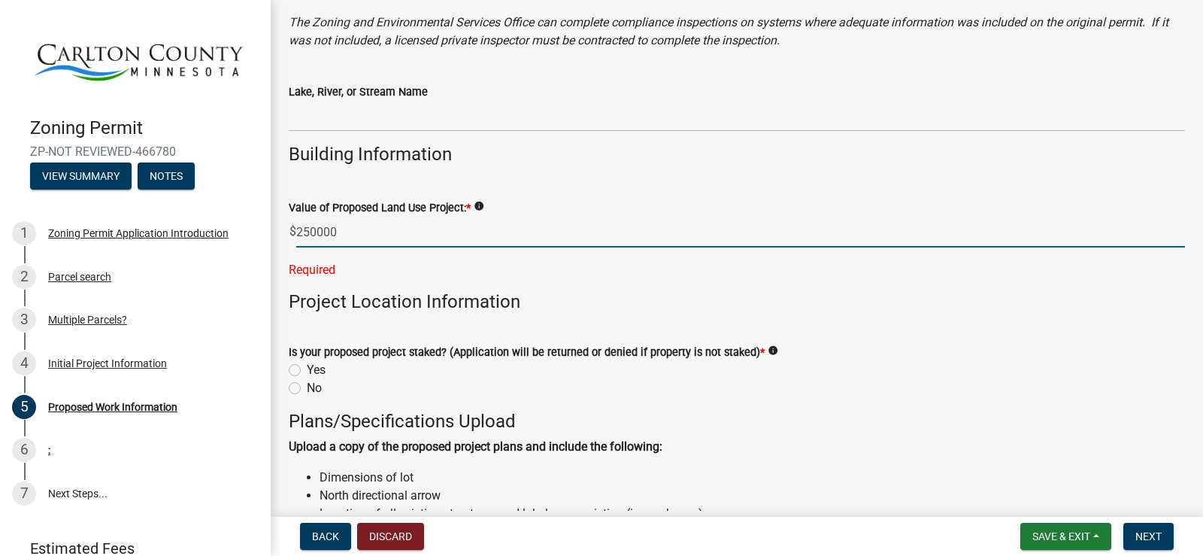
type input "250000"
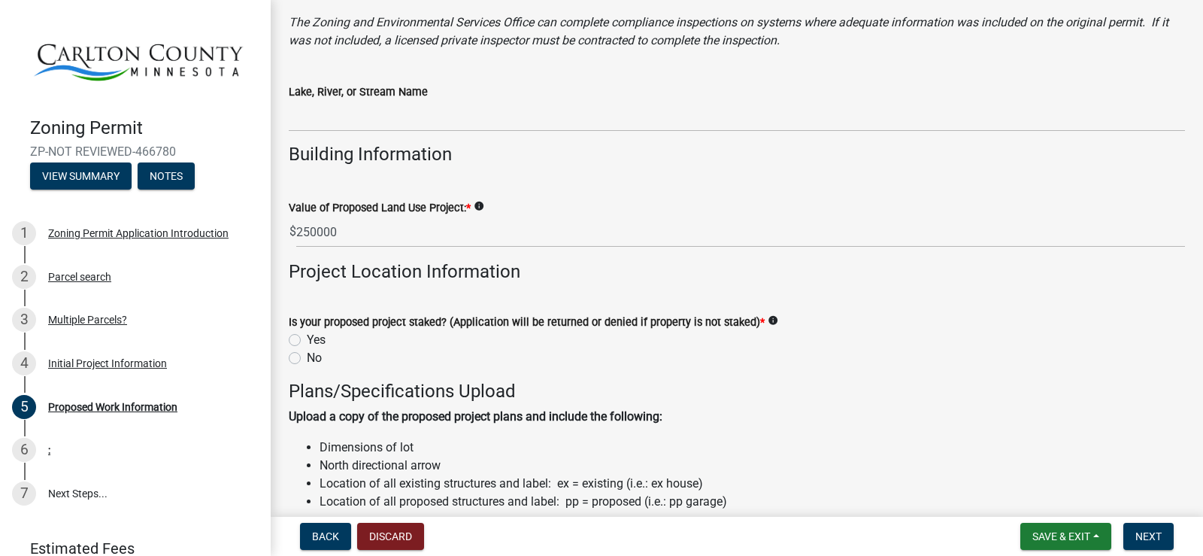
click at [312, 368] on wm-data-entity-input "Is your proposed project staked? (Application will be returned or denied if pro…" at bounding box center [737, 338] width 896 height 86
click at [311, 343] on label "Yes" at bounding box center [316, 340] width 19 height 18
click at [311, 341] on input "Yes" at bounding box center [312, 336] width 10 height 10
radio input "true"
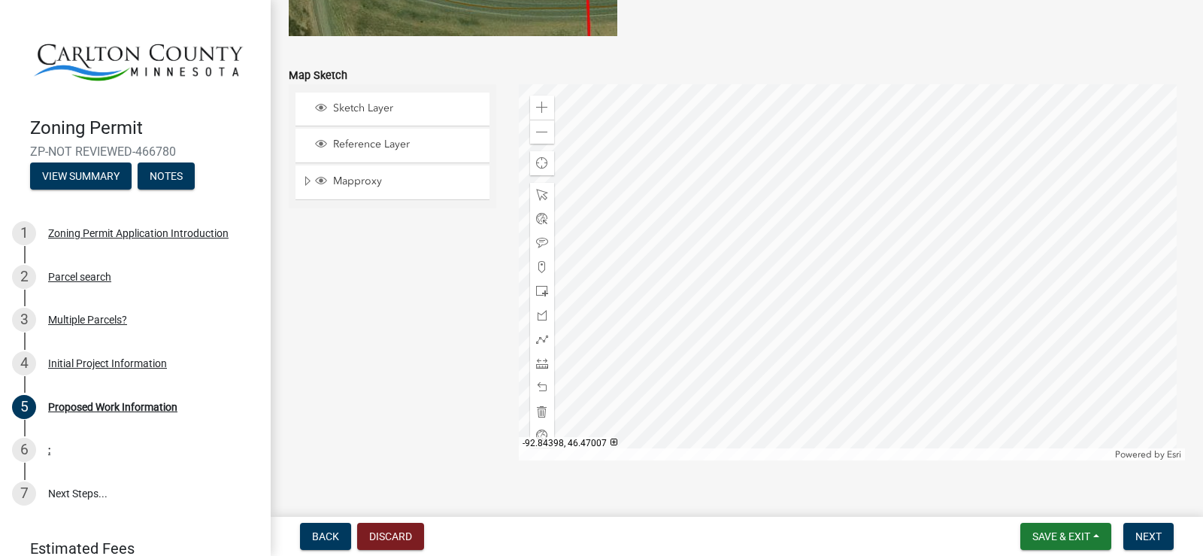
scroll to position [3079, 0]
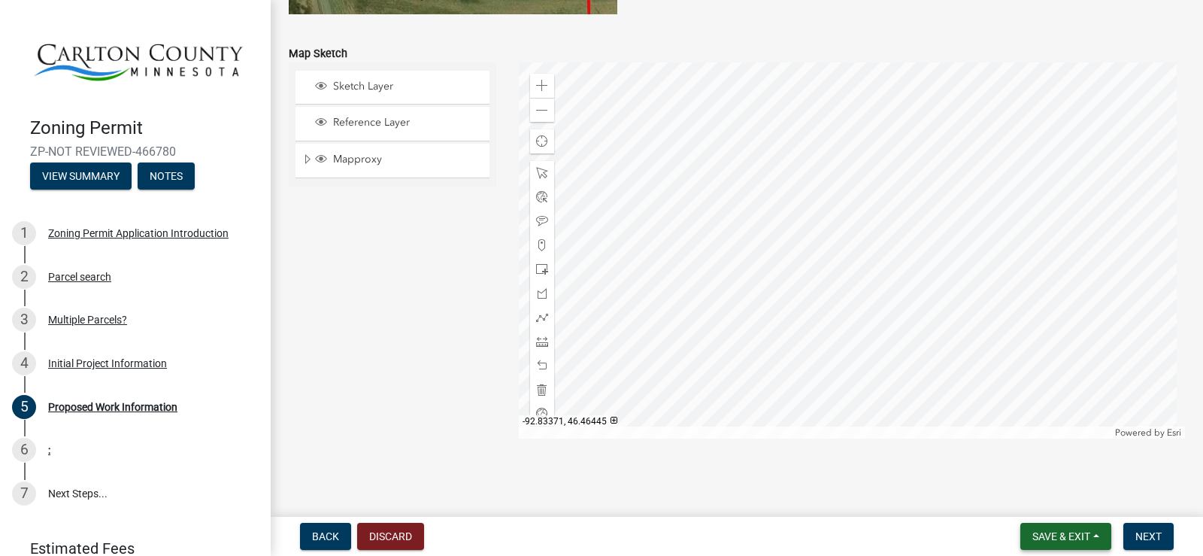
click at [1055, 537] on span "Save & Exit" at bounding box center [1061, 536] width 58 height 12
click at [1029, 459] on button "Save" at bounding box center [1051, 461] width 120 height 36
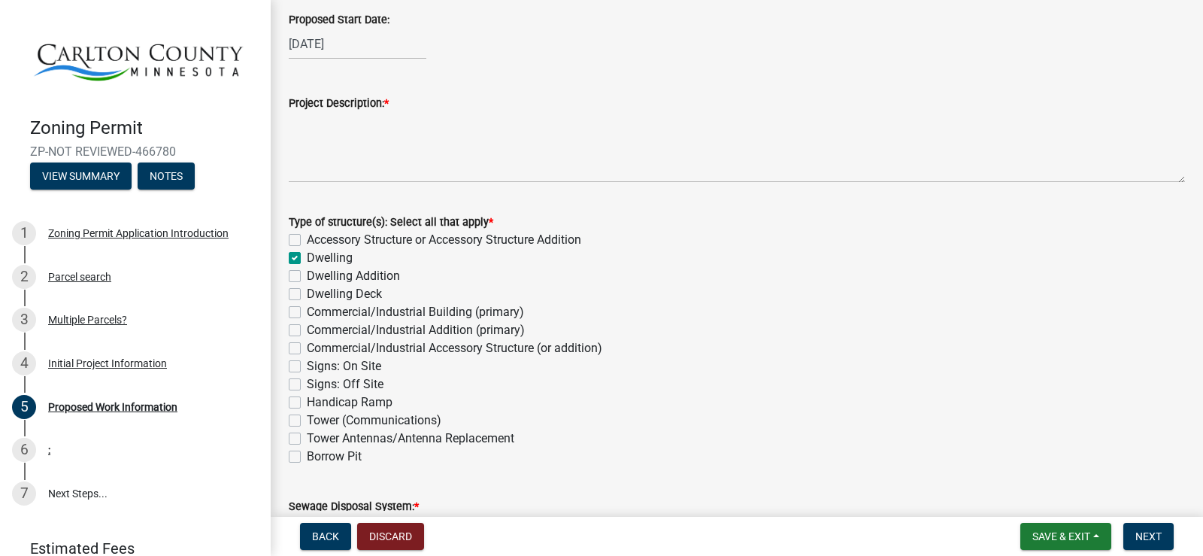
scroll to position [0, 0]
